Goal: Information Seeking & Learning: Understand process/instructions

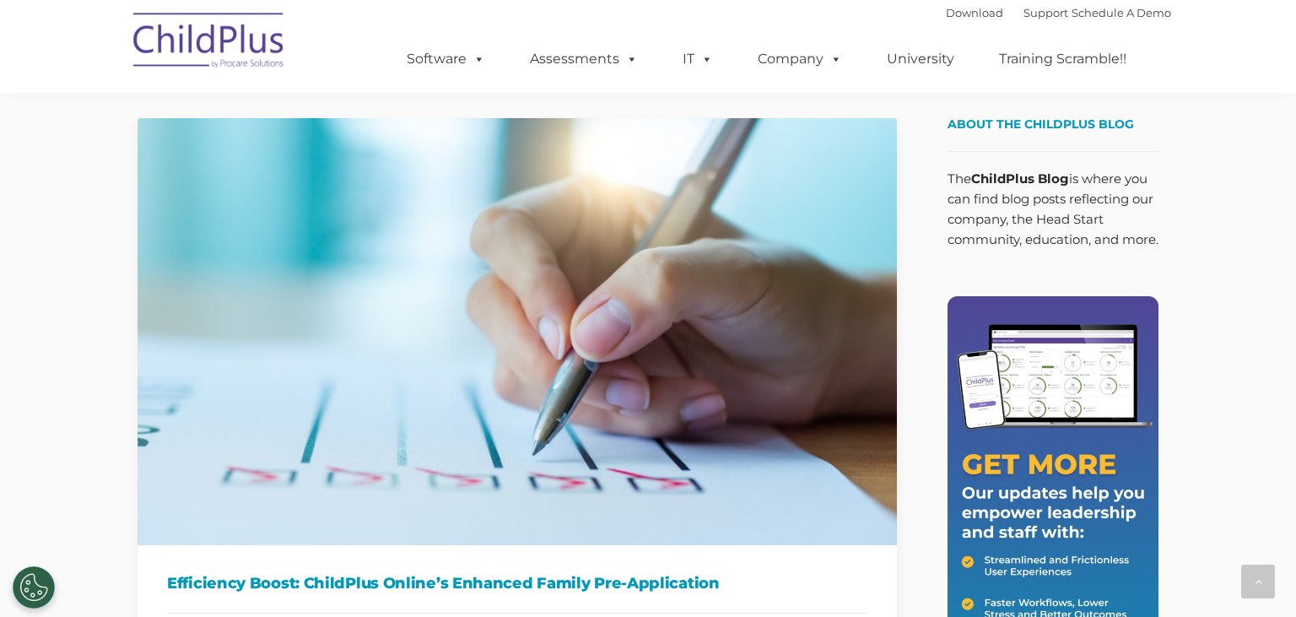
scroll to position [1515, 0]
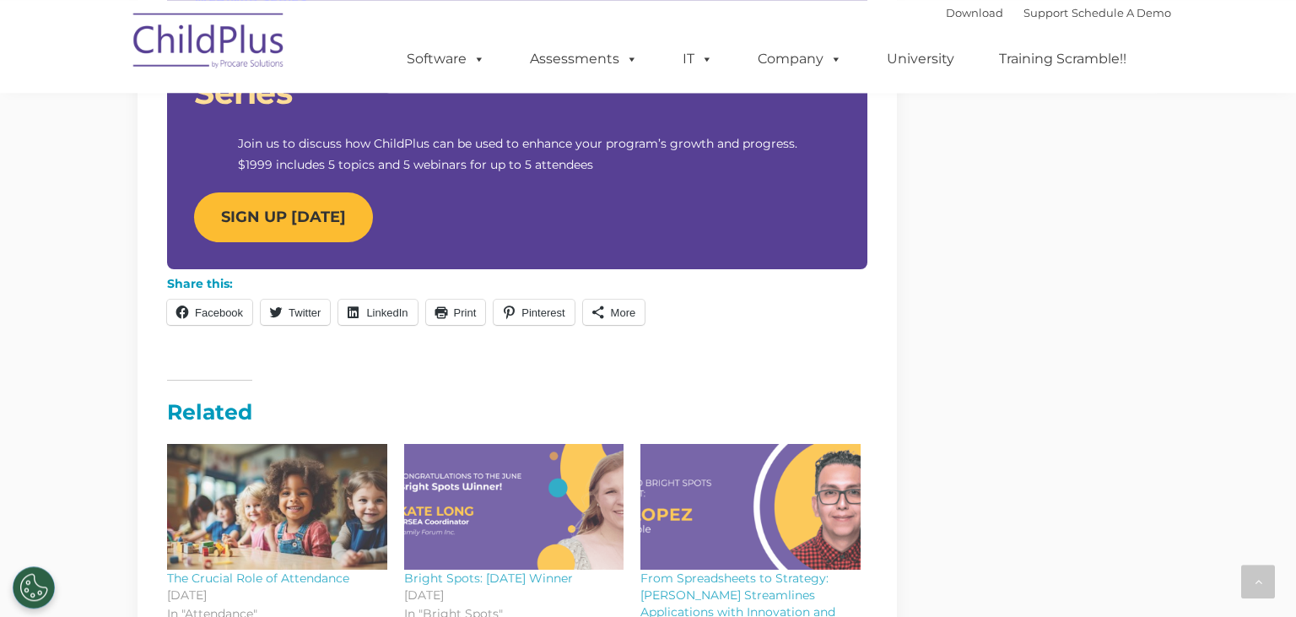
scroll to position [1603, 0]
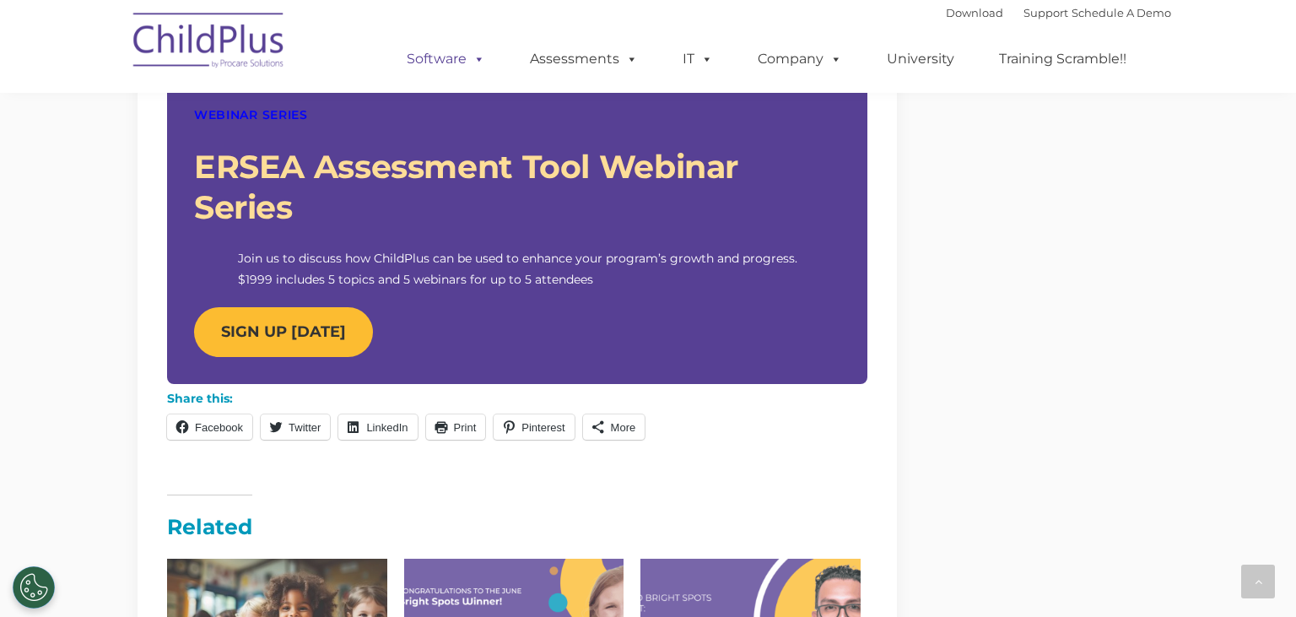
click at [439, 59] on link "Software" at bounding box center [446, 59] width 112 height 34
click at [583, 59] on link "Assessments" at bounding box center [584, 59] width 142 height 34
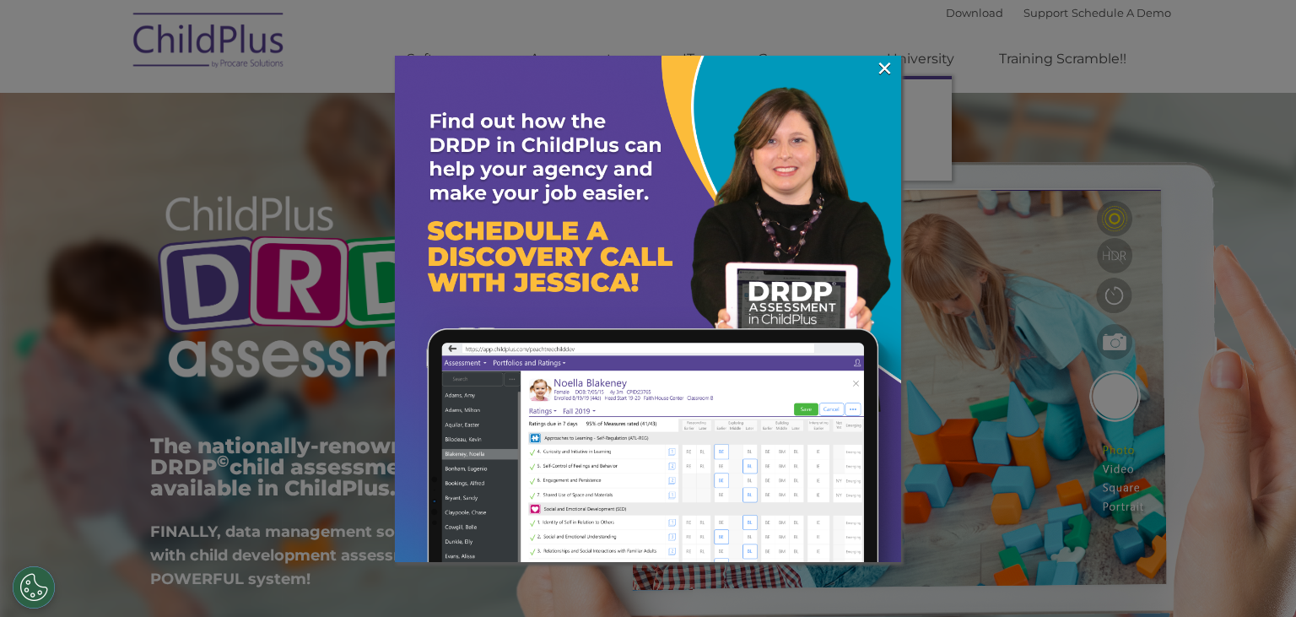
click at [895, 73] on img at bounding box center [648, 309] width 506 height 506
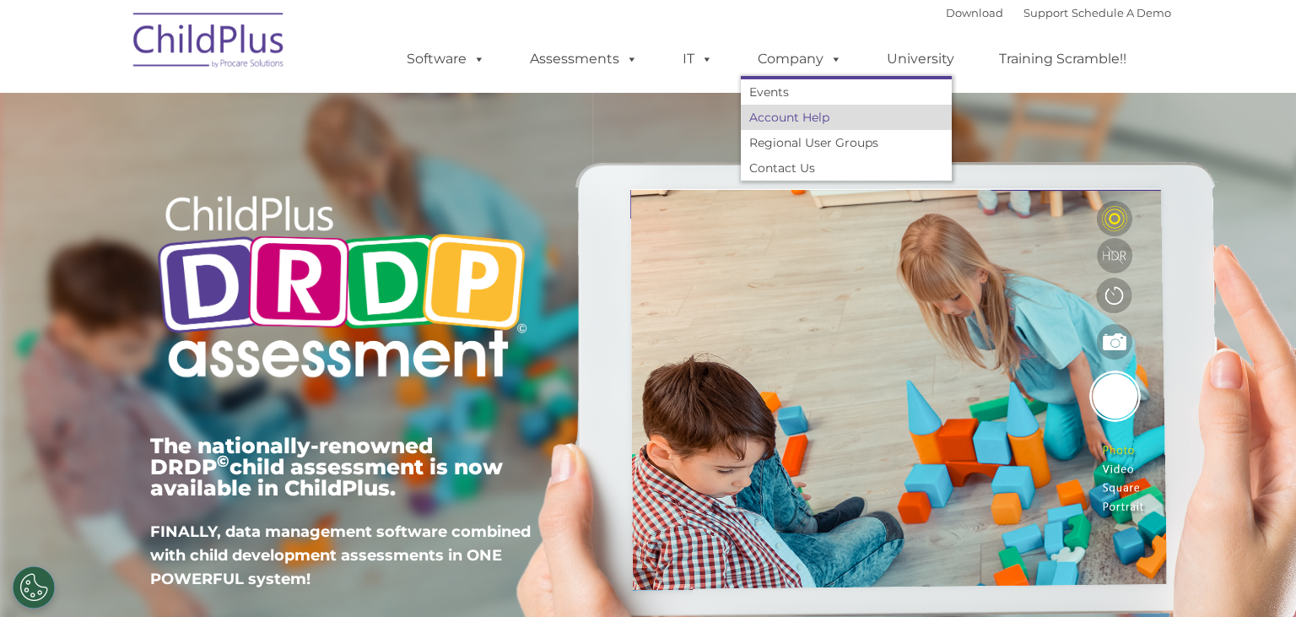
click at [820, 118] on link "Account Help" at bounding box center [846, 117] width 211 height 25
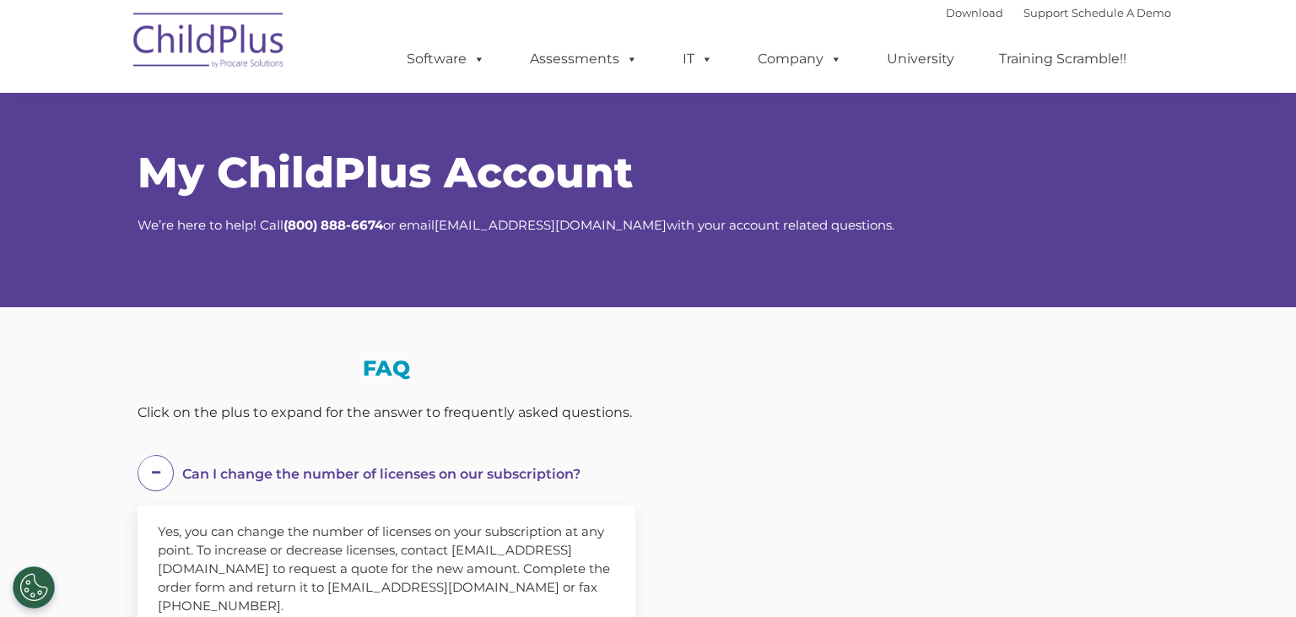
scroll to position [446, 0]
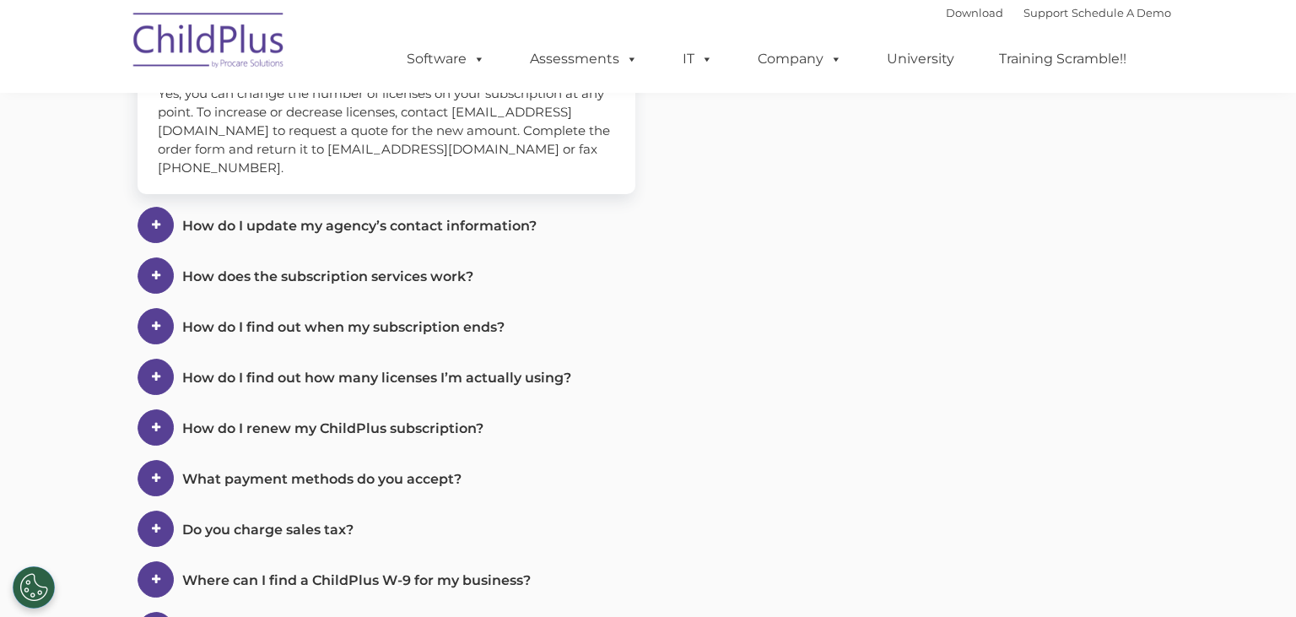
select select "MEDIUM"
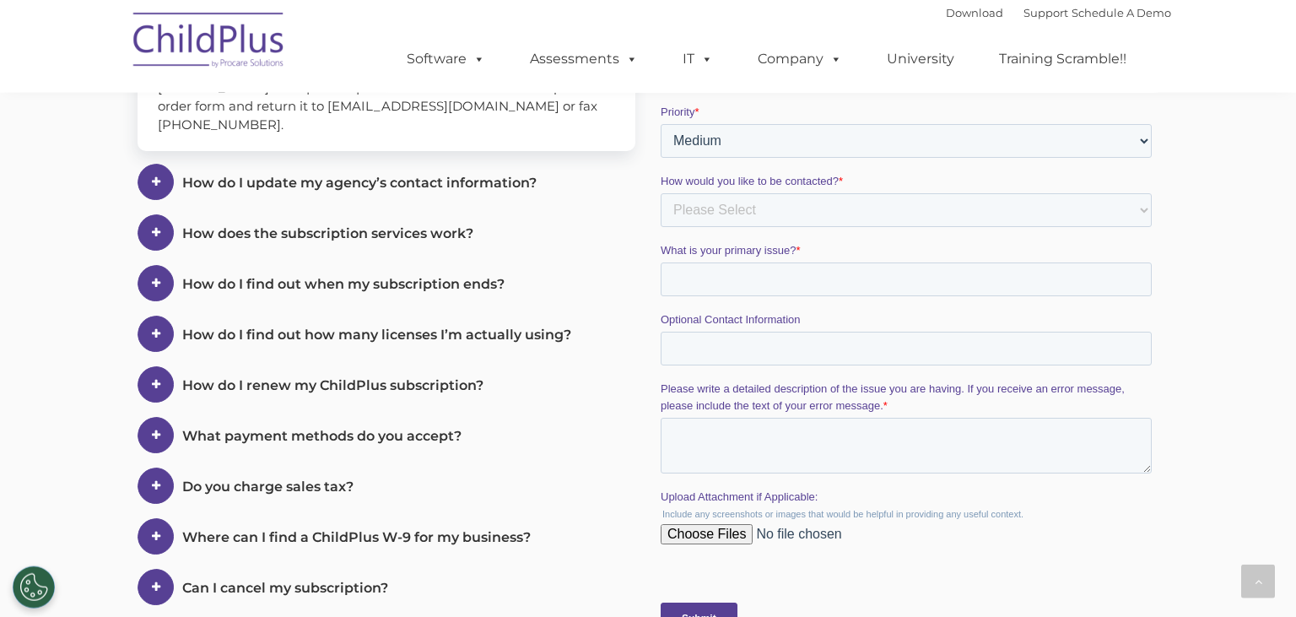
scroll to position [408, 0]
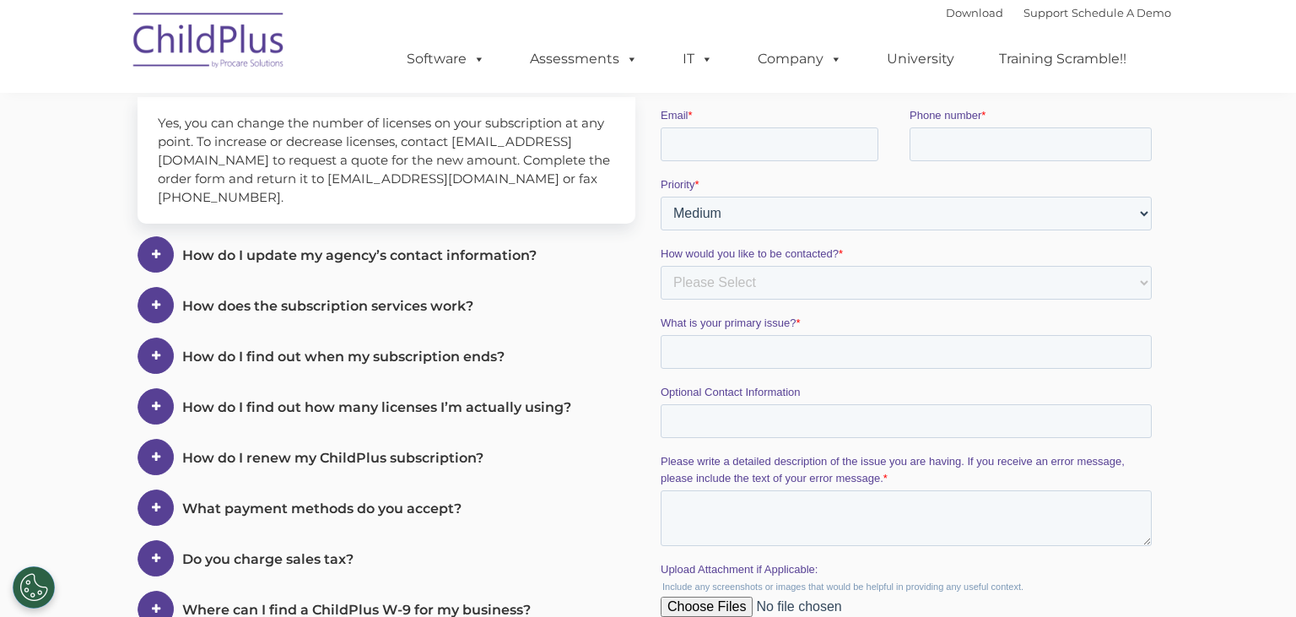
click at [424, 73] on span "How do I update my agency’s contact information?" at bounding box center [381, 65] width 398 height 16
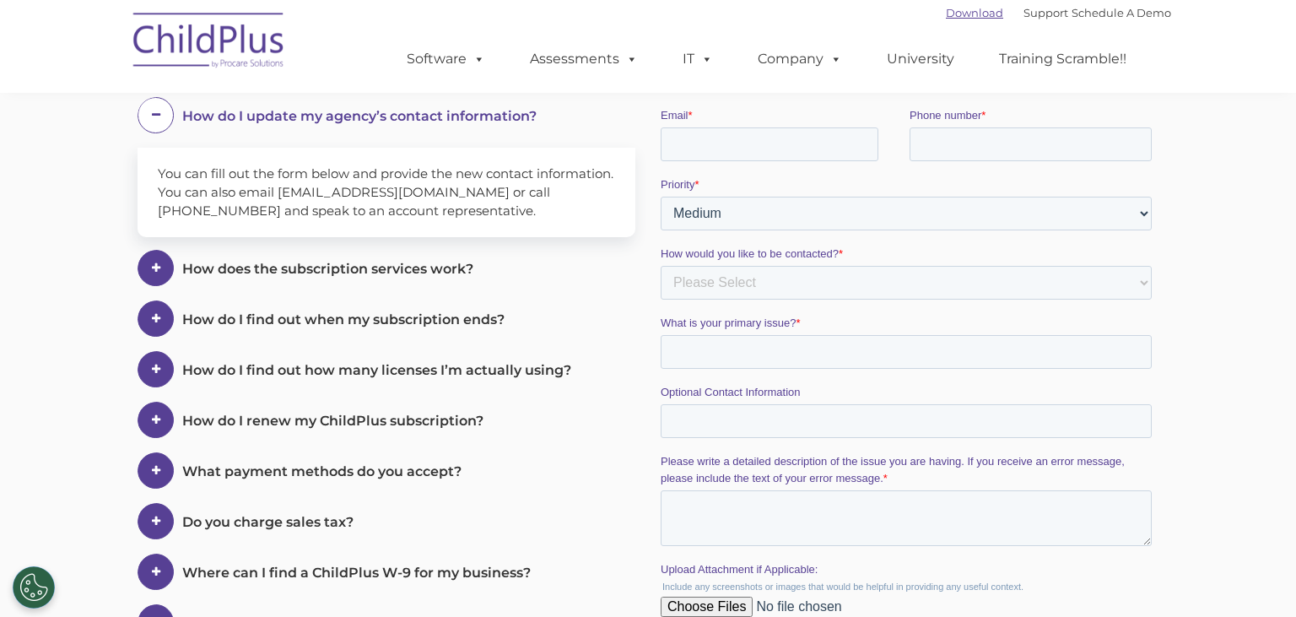
click at [955, 17] on link "Download" at bounding box center [974, 13] width 57 height 14
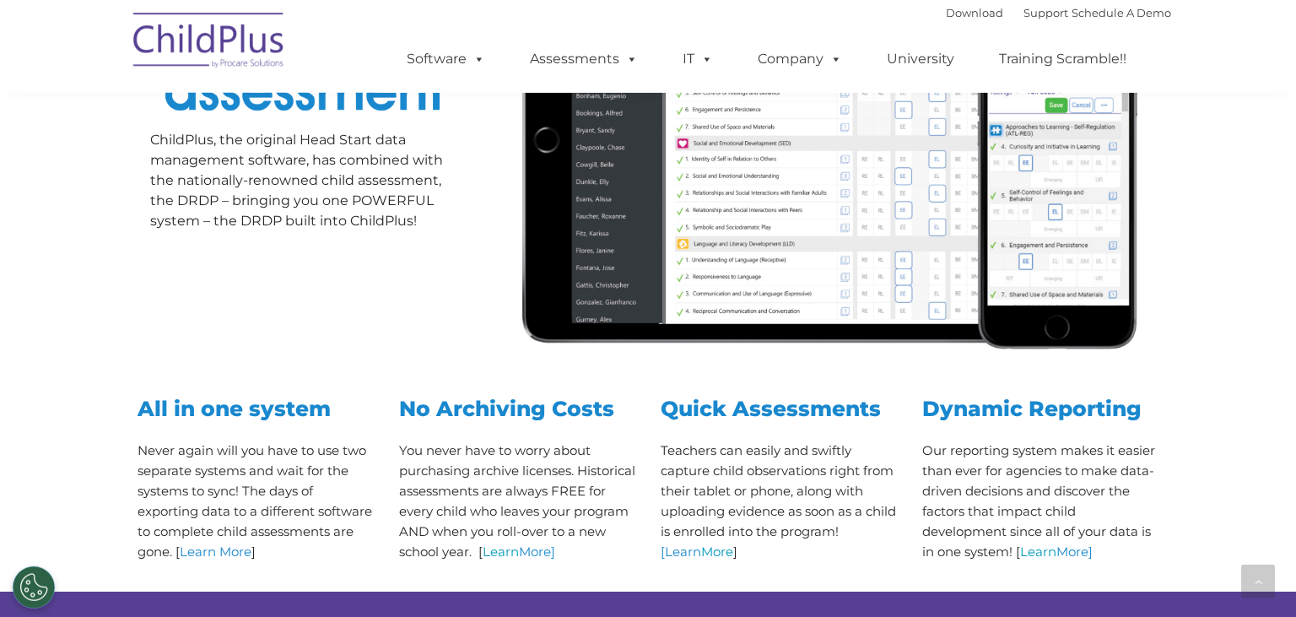
scroll to position [306, 0]
